Goal: Transaction & Acquisition: Purchase product/service

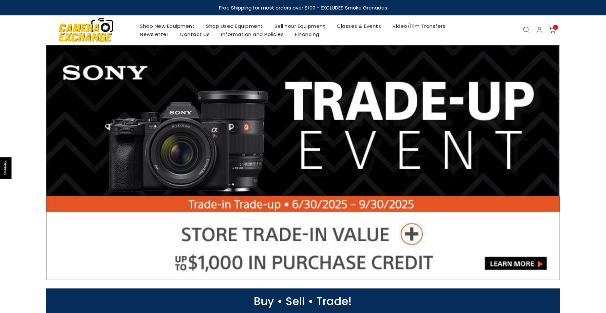
click at [241, 25] on link "Shop Used Equipment" at bounding box center [234, 26] width 68 height 8
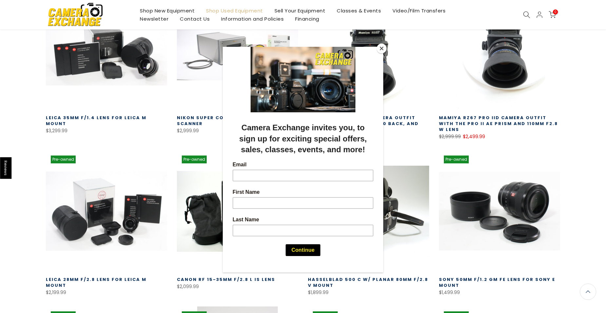
scroll to position [164, 0]
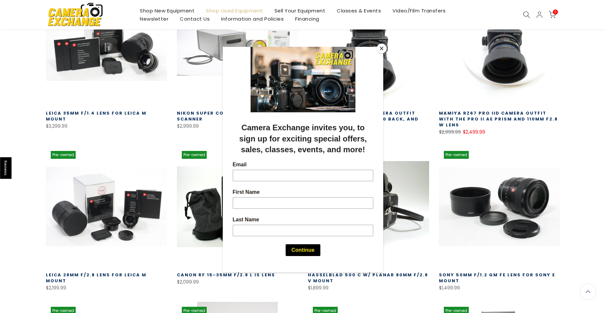
click at [379, 47] on button "Close" at bounding box center [381, 49] width 10 height 10
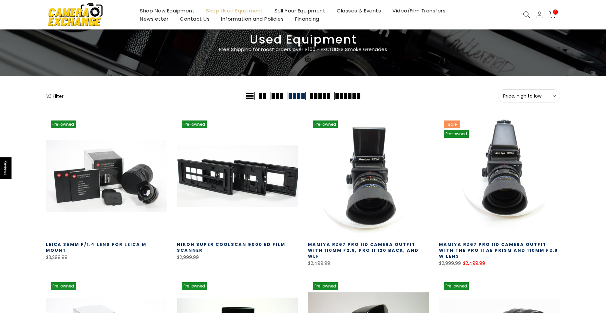
scroll to position [65, 0]
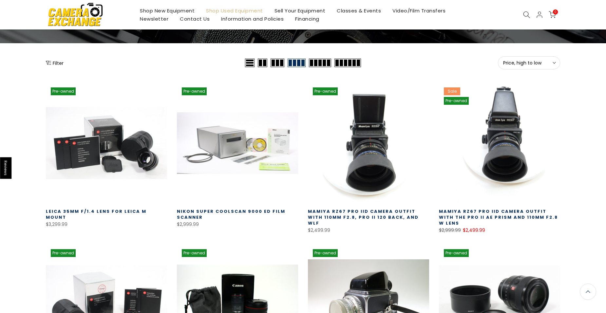
click at [58, 62] on button "Filter" at bounding box center [55, 63] width 18 height 7
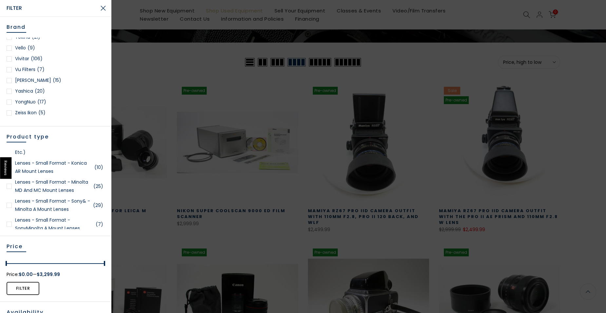
scroll to position [65, 0]
click at [41, 181] on link "Lenses - Small Format - Minolta MD and MC Mount Lenses (25)" at bounding box center [56, 186] width 98 height 16
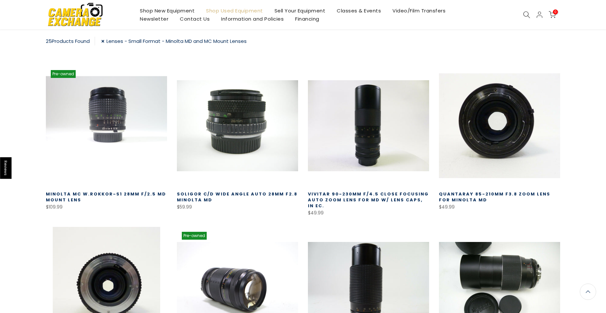
scroll to position [115, 0]
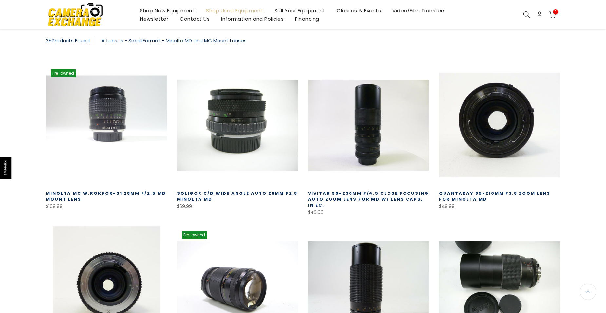
click at [105, 125] on link at bounding box center [106, 124] width 121 height 121
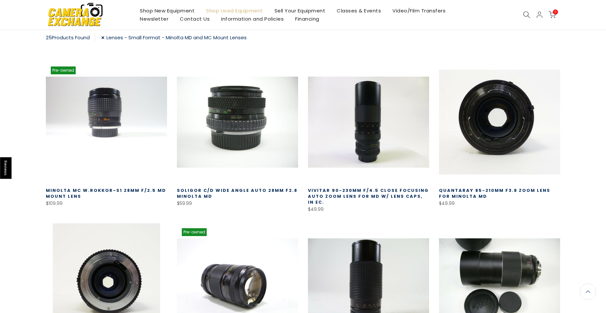
scroll to position [49, 0]
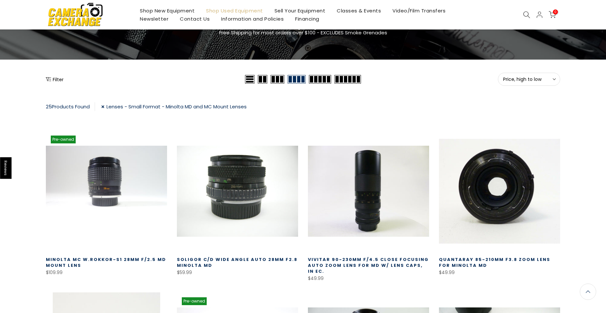
click at [59, 79] on button "Filter" at bounding box center [55, 79] width 18 height 7
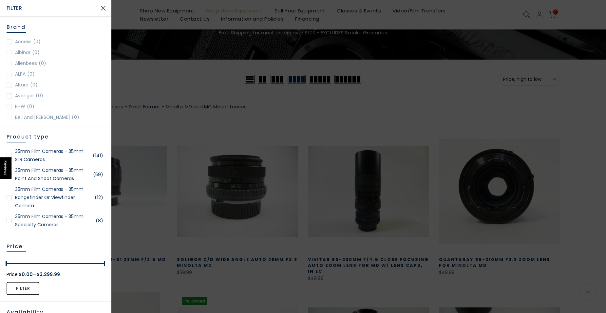
scroll to position [50, 0]
click at [8, 154] on div at bounding box center [9, 155] width 5 height 5
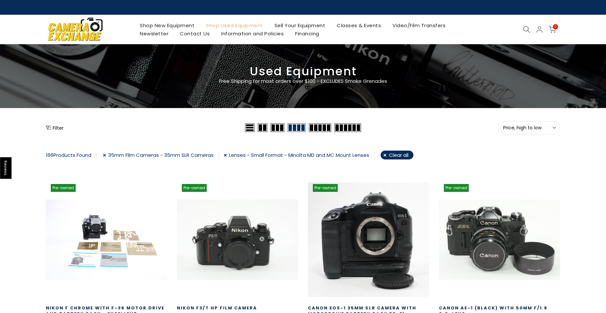
click at [57, 126] on button "Filter" at bounding box center [55, 127] width 18 height 7
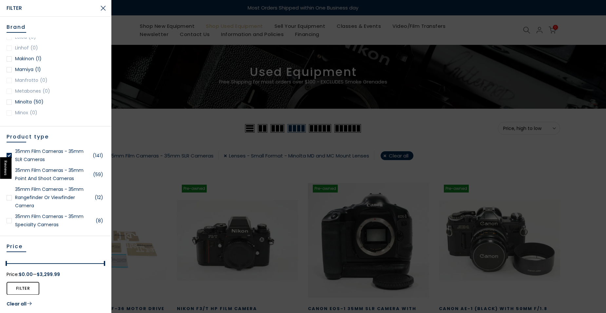
scroll to position [532, 0]
click at [12, 71] on link "Minolta (50)" at bounding box center [56, 72] width 98 height 8
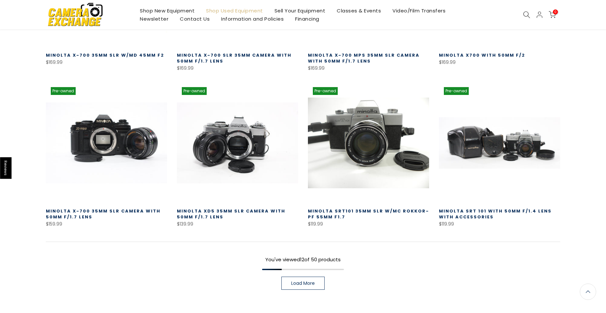
scroll to position [410, 0]
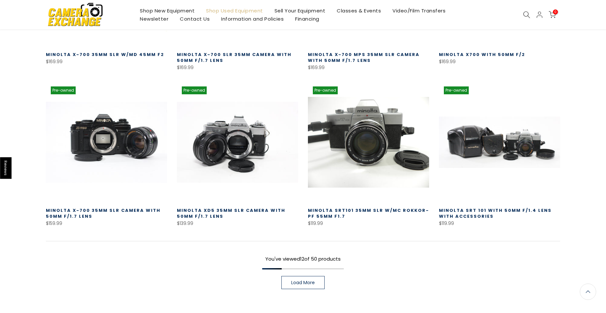
click at [312, 280] on span "Load More" at bounding box center [303, 282] width 24 height 5
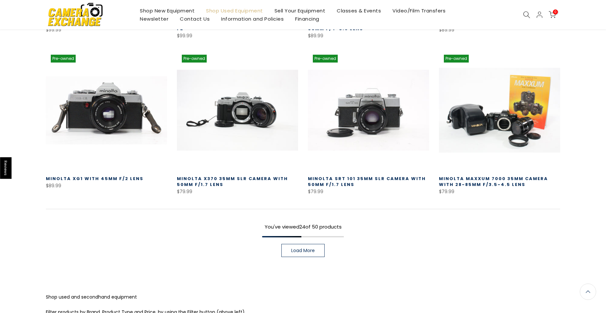
scroll to position [934, 0]
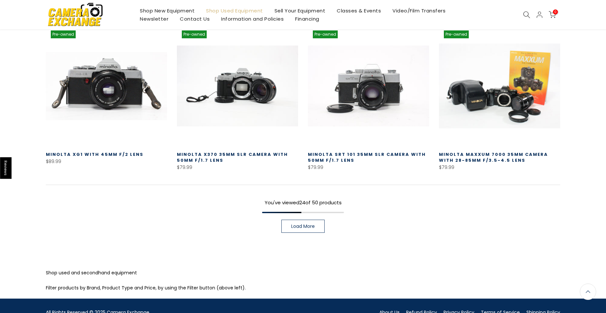
click at [308, 227] on span "Load More" at bounding box center [303, 226] width 24 height 5
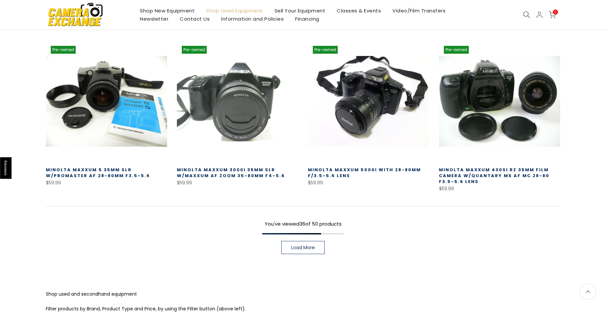
scroll to position [1424, 0]
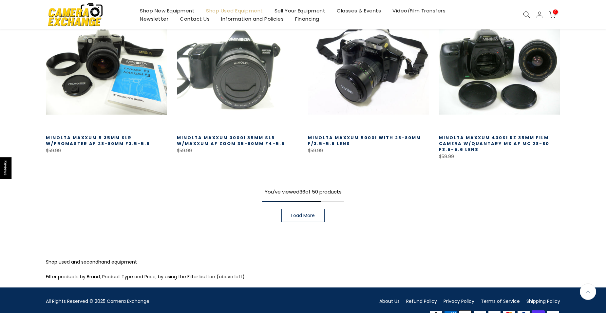
click at [303, 217] on span "Load More" at bounding box center [303, 215] width 24 height 5
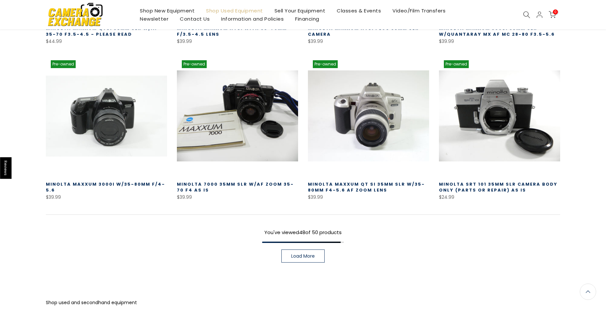
scroll to position [1850, 0]
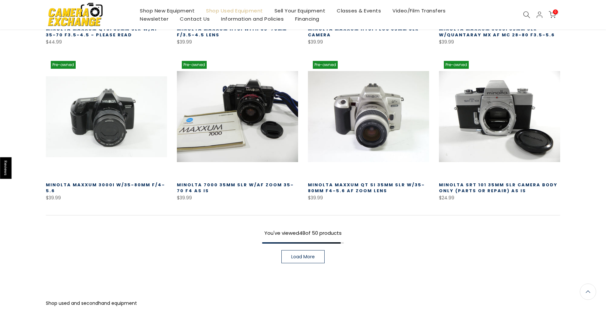
click at [308, 260] on link "Load More" at bounding box center [302, 256] width 43 height 13
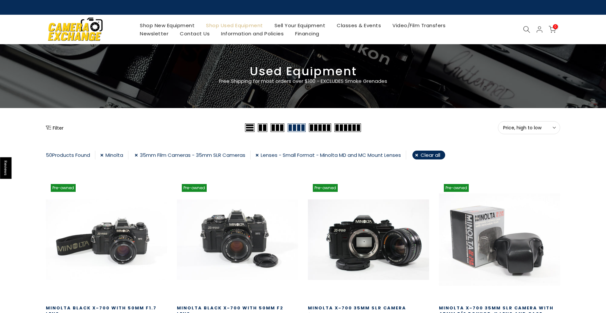
click at [60, 128] on button "Filter" at bounding box center [55, 127] width 18 height 7
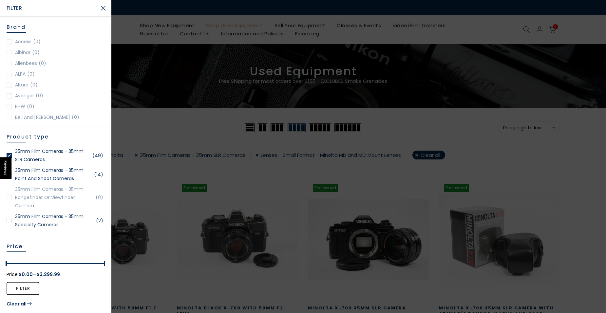
click at [9, 155] on div at bounding box center [9, 155] width 5 height 5
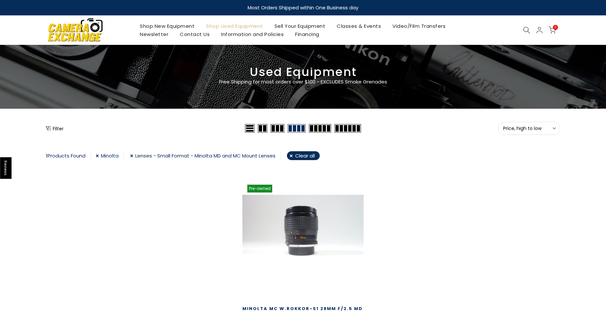
click at [57, 130] on button "Filter" at bounding box center [55, 128] width 18 height 7
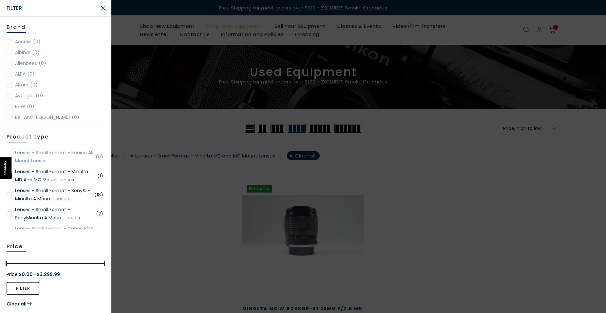
scroll to position [556, 0]
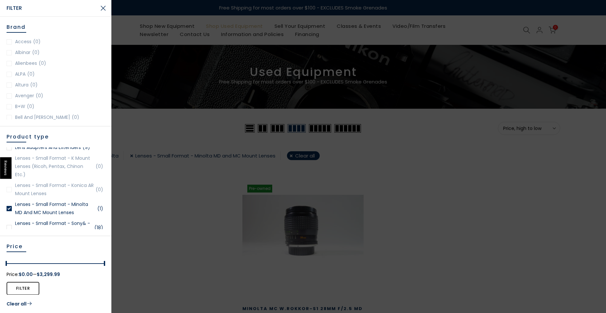
click at [10, 207] on div at bounding box center [9, 208] width 5 height 5
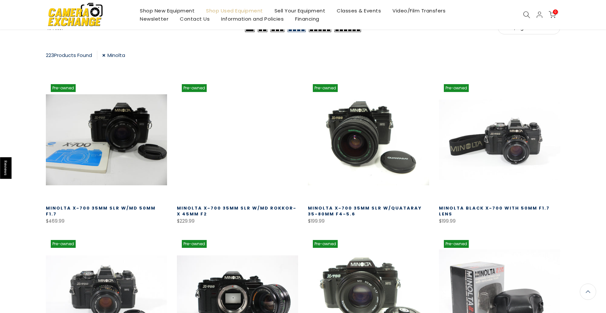
scroll to position [2, 0]
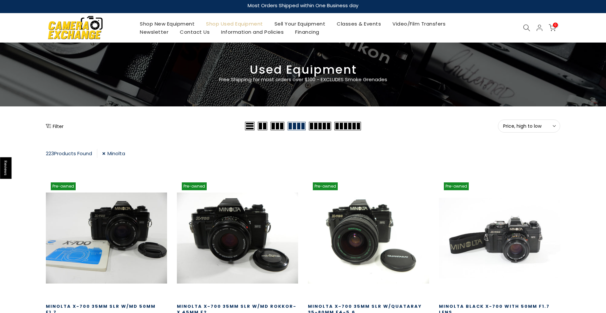
click at [57, 123] on button "Filter" at bounding box center [55, 126] width 18 height 7
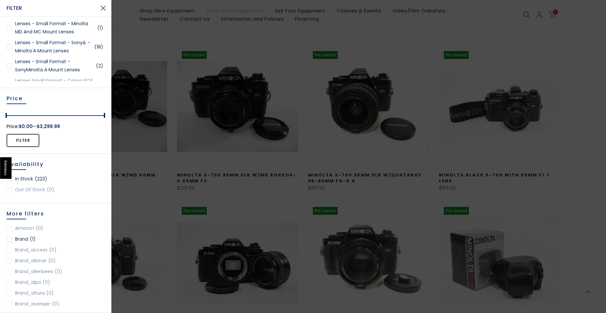
scroll to position [556, 0]
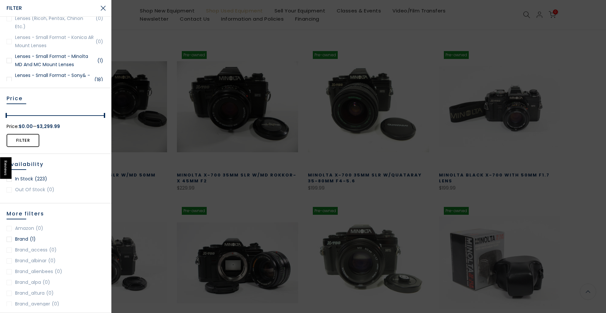
click at [8, 60] on div at bounding box center [9, 60] width 5 height 5
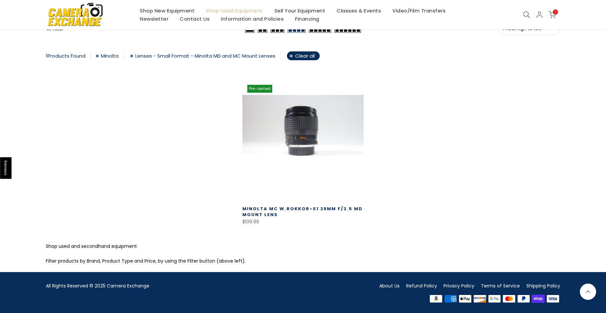
scroll to position [100, 0]
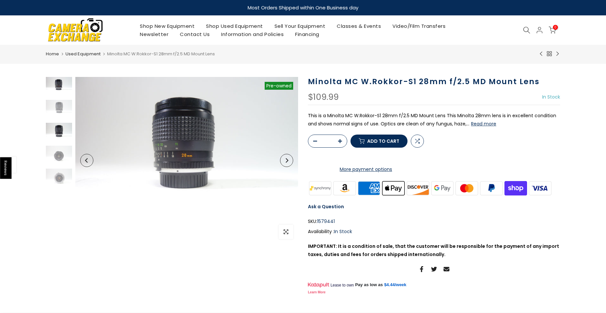
click at [57, 133] on img at bounding box center [59, 133] width 26 height 20
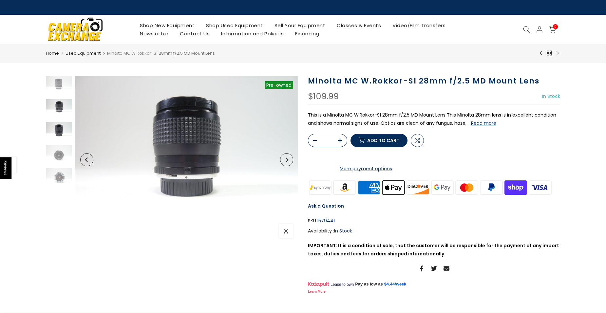
click at [62, 107] on img at bounding box center [59, 109] width 26 height 20
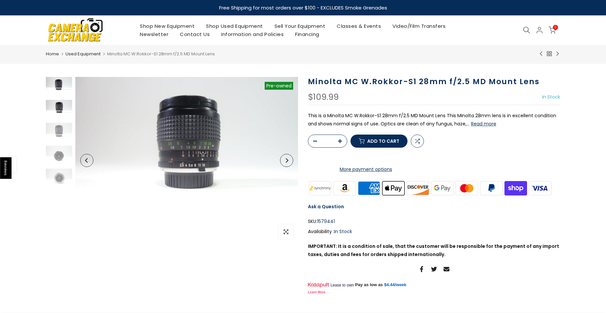
click at [62, 83] on img at bounding box center [59, 87] width 26 height 20
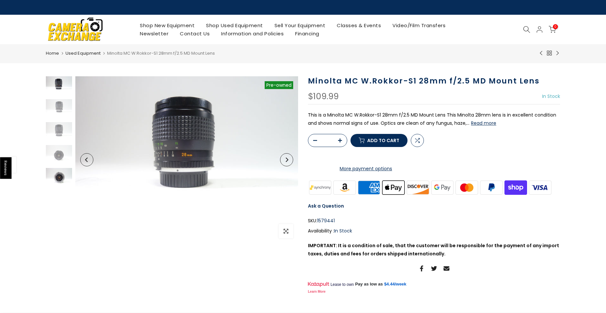
click at [58, 182] on img at bounding box center [59, 178] width 26 height 20
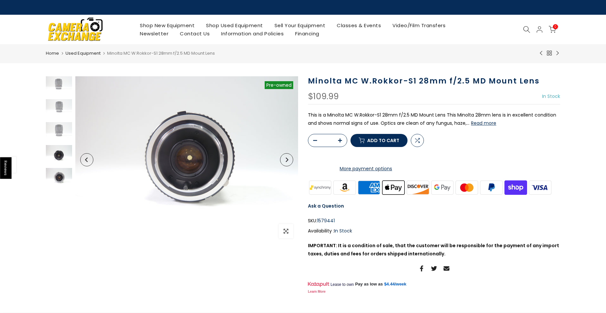
click at [63, 157] on img at bounding box center [59, 155] width 26 height 20
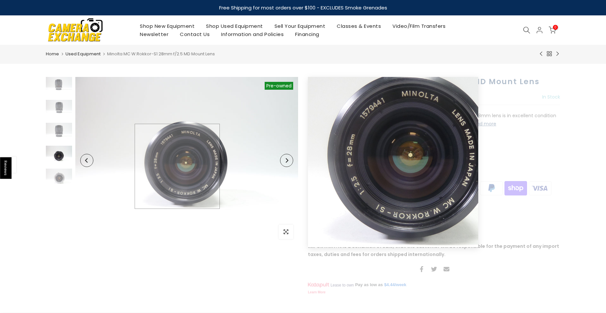
click at [177, 166] on img at bounding box center [186, 160] width 223 height 167
